Goal: Use online tool/utility

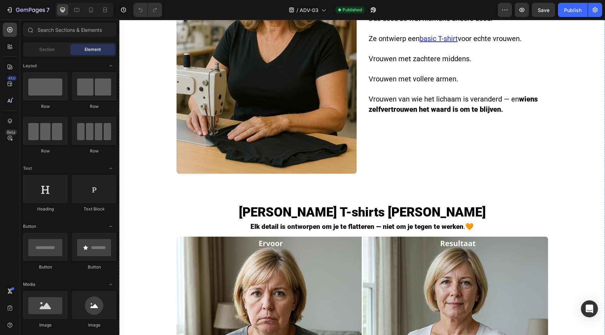
scroll to position [1038, 0]
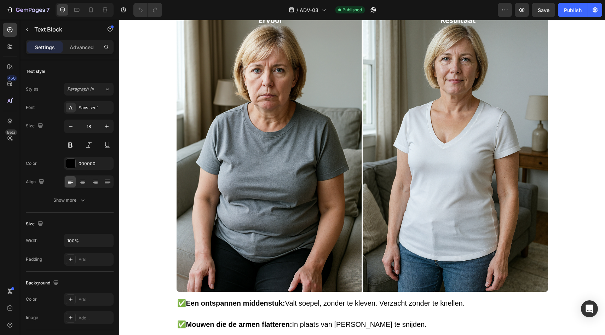
drag, startPoint x: 426, startPoint y: 162, endPoint x: 445, endPoint y: 162, distance: 19.5
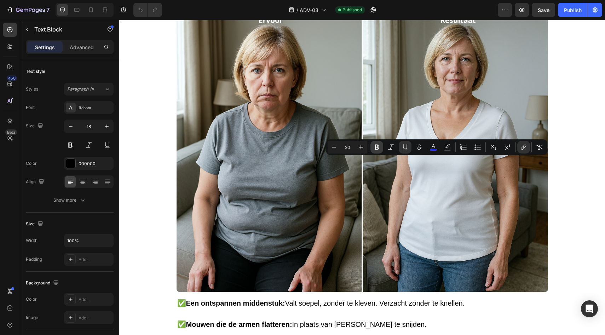
click at [380, 147] on icon "Editor contextual toolbar" at bounding box center [376, 147] width 7 height 7
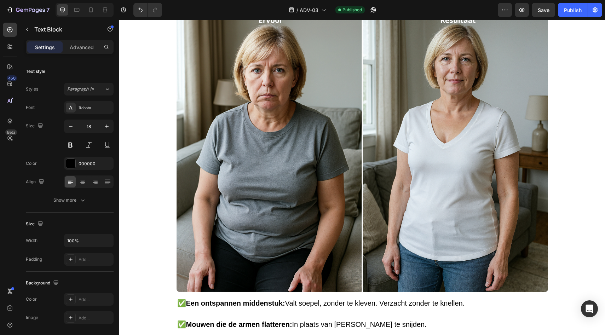
click at [540, 5] on button "Save" at bounding box center [543, 10] width 23 height 14
click at [577, 10] on div "Publish" at bounding box center [573, 9] width 18 height 7
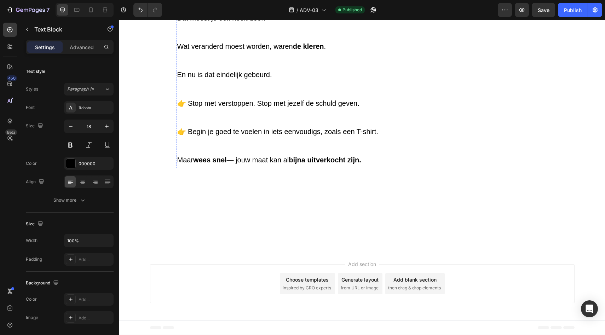
scroll to position [3022, 0]
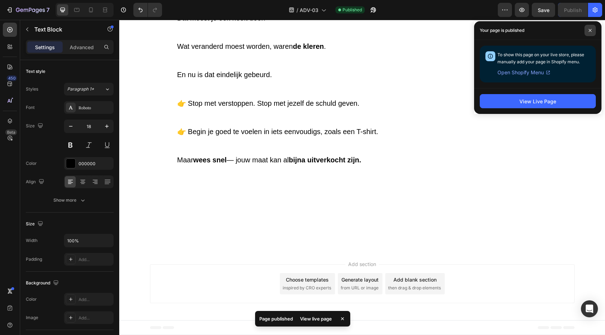
drag, startPoint x: 586, startPoint y: 31, endPoint x: 520, endPoint y: 75, distance: 78.8
click at [586, 31] on span at bounding box center [589, 30] width 11 height 11
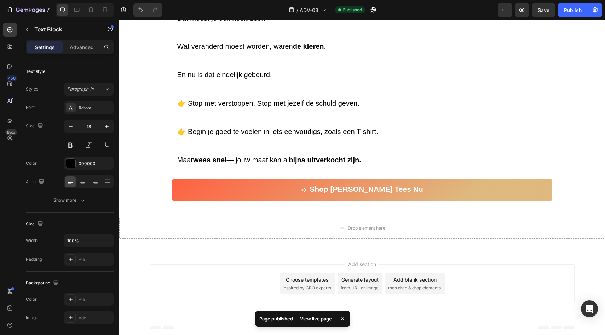
scroll to position [3499, 0]
